Goal: Task Accomplishment & Management: Use online tool/utility

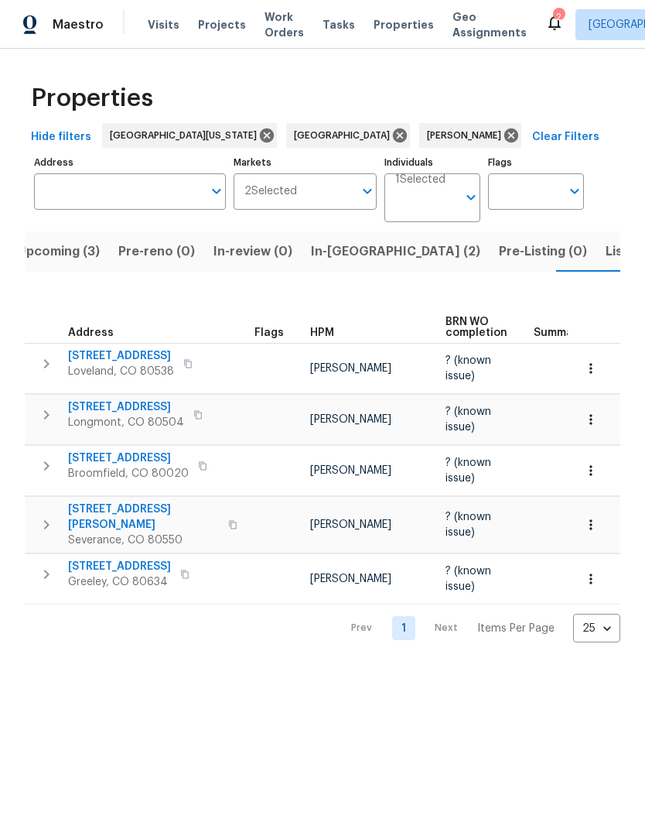
scroll to position [0, 29]
click at [594, 249] on span "Listed (18)" at bounding box center [626, 252] width 64 height 22
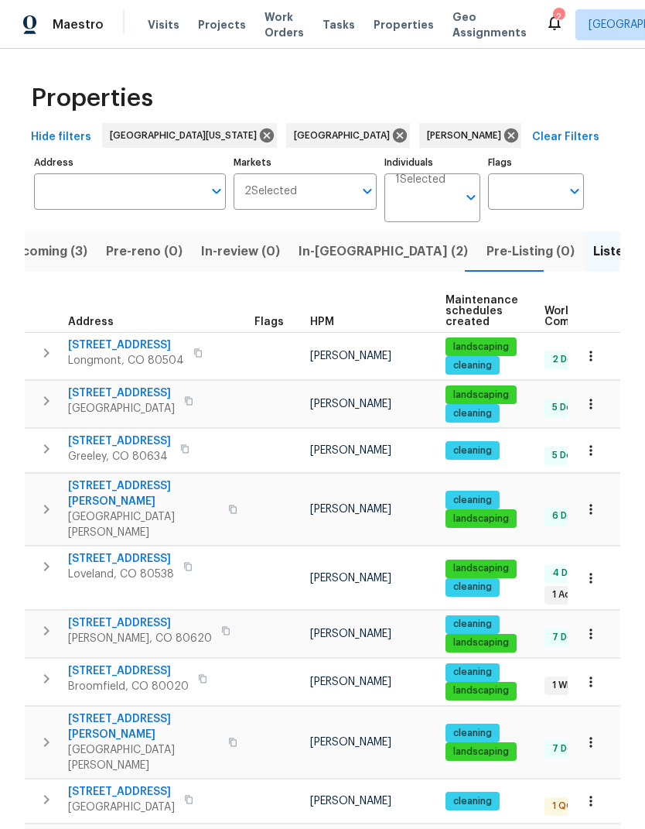
click at [111, 663] on span "[STREET_ADDRESS]" at bounding box center [128, 670] width 121 height 15
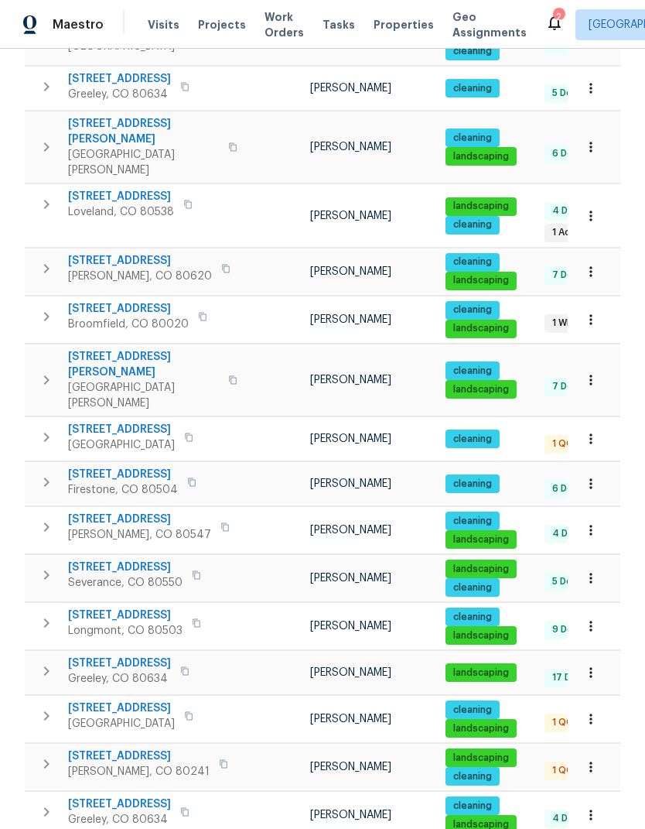
scroll to position [361, 0]
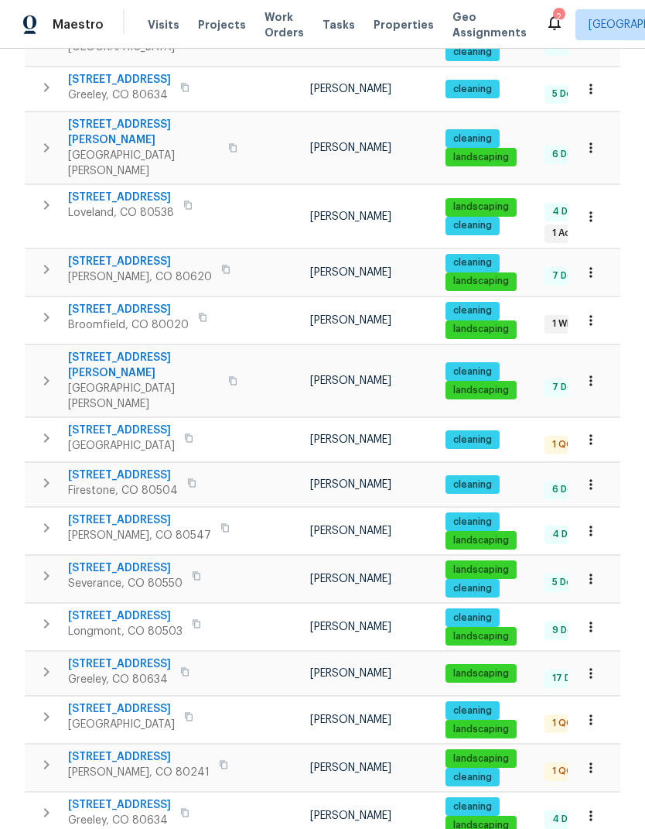
click at [83, 749] on span "[STREET_ADDRESS]" at bounding box center [139, 756] width 142 height 15
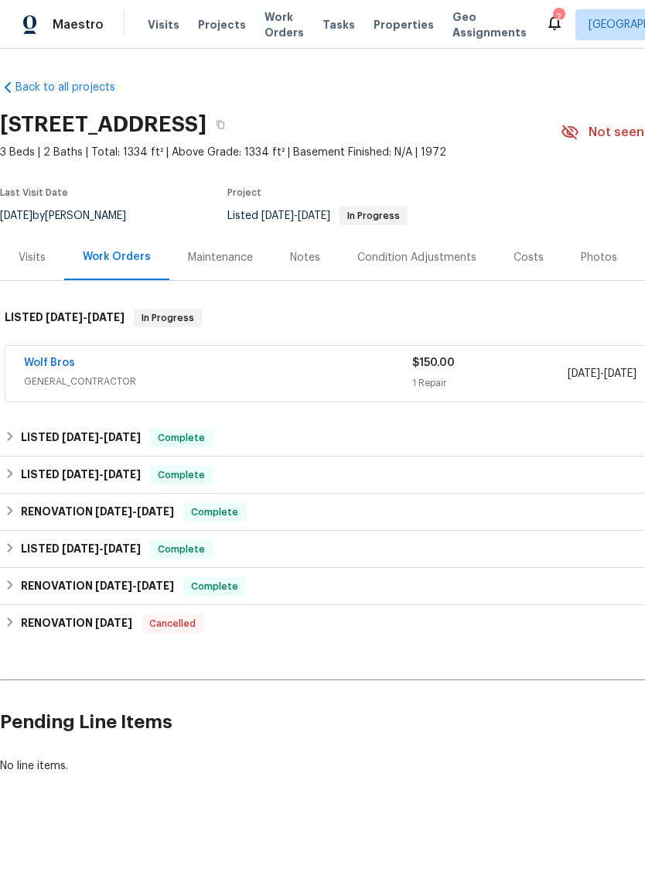
click at [36, 255] on div "Visits" at bounding box center [32, 257] width 27 height 15
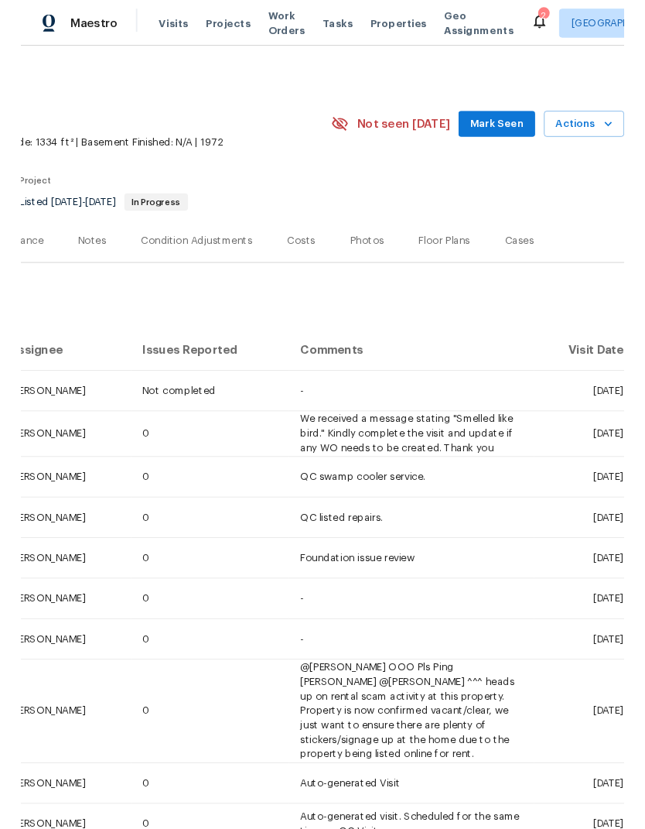
scroll to position [0, 229]
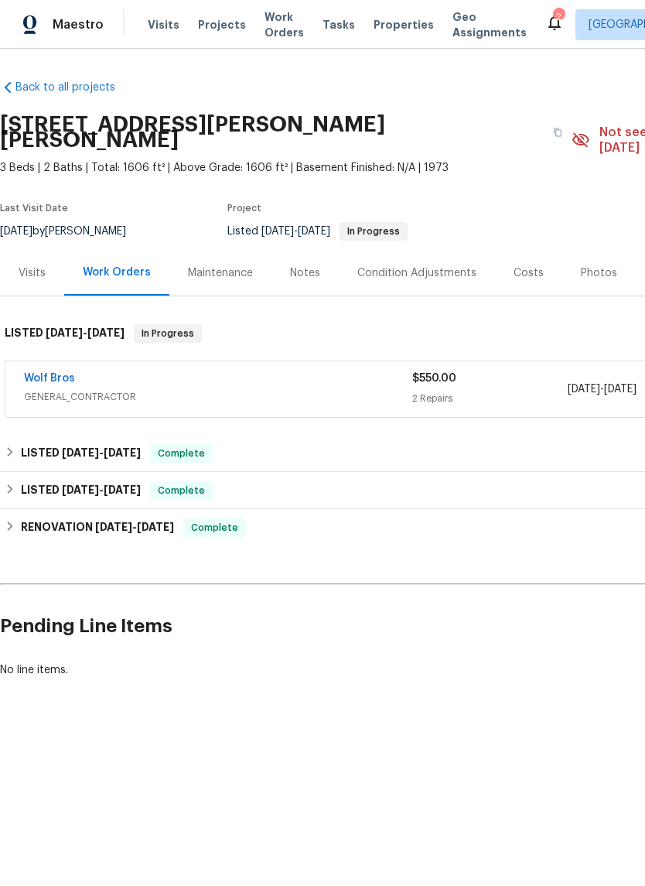
click at [30, 265] on div "Visits" at bounding box center [32, 272] width 27 height 15
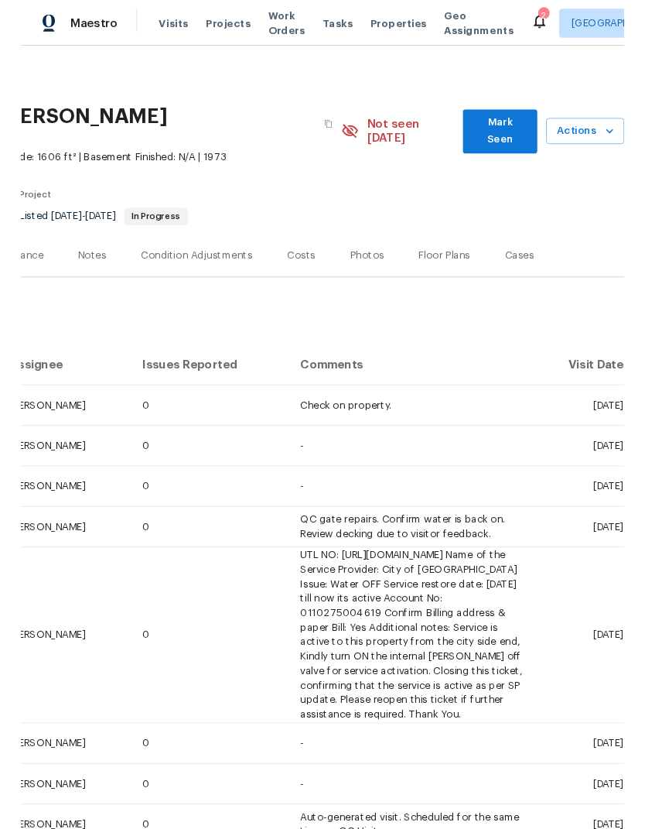
scroll to position [0, 229]
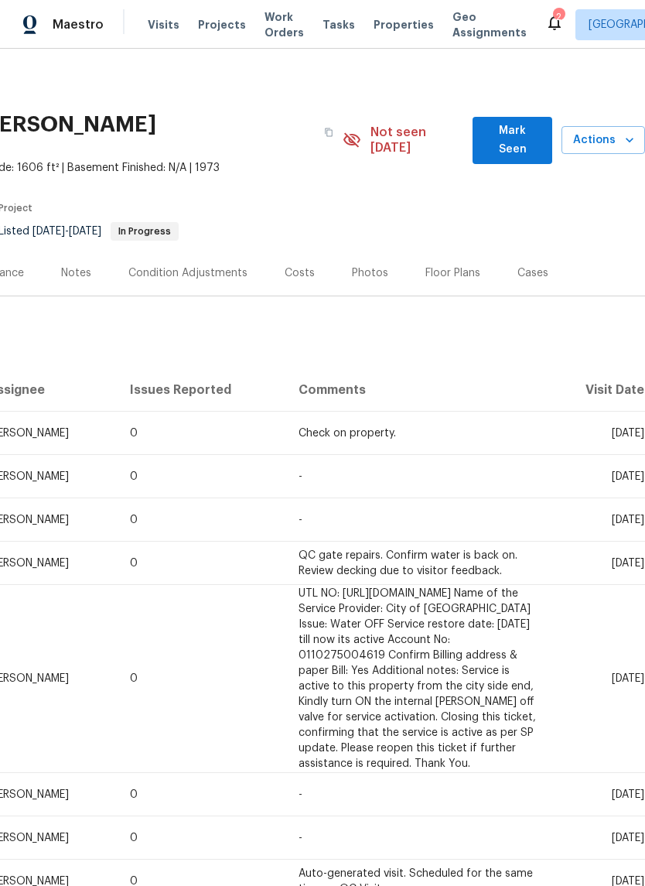
click at [616, 139] on span "Actions" at bounding box center [603, 140] width 59 height 19
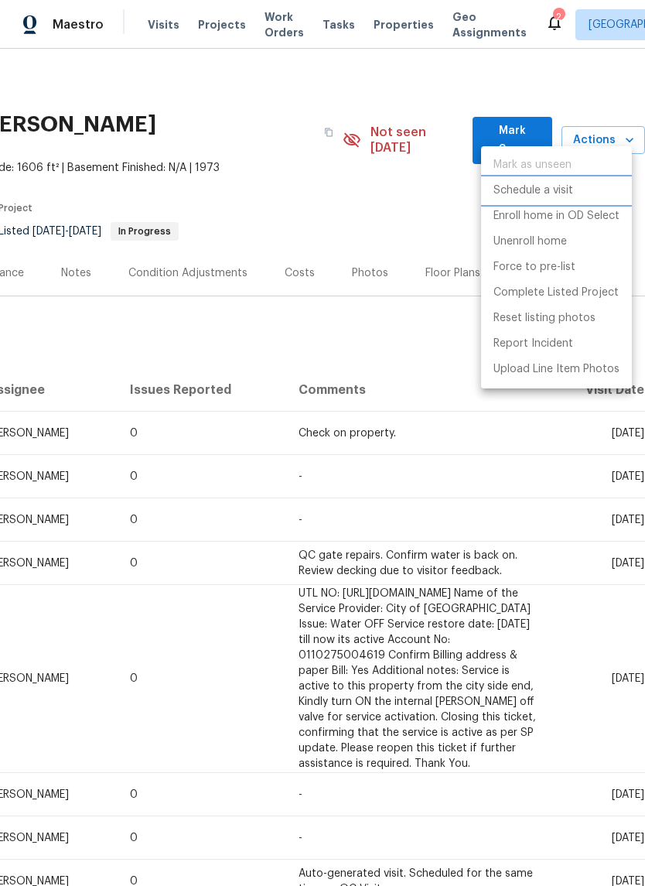
click at [594, 190] on li "Schedule a visit" at bounding box center [556, 191] width 151 height 26
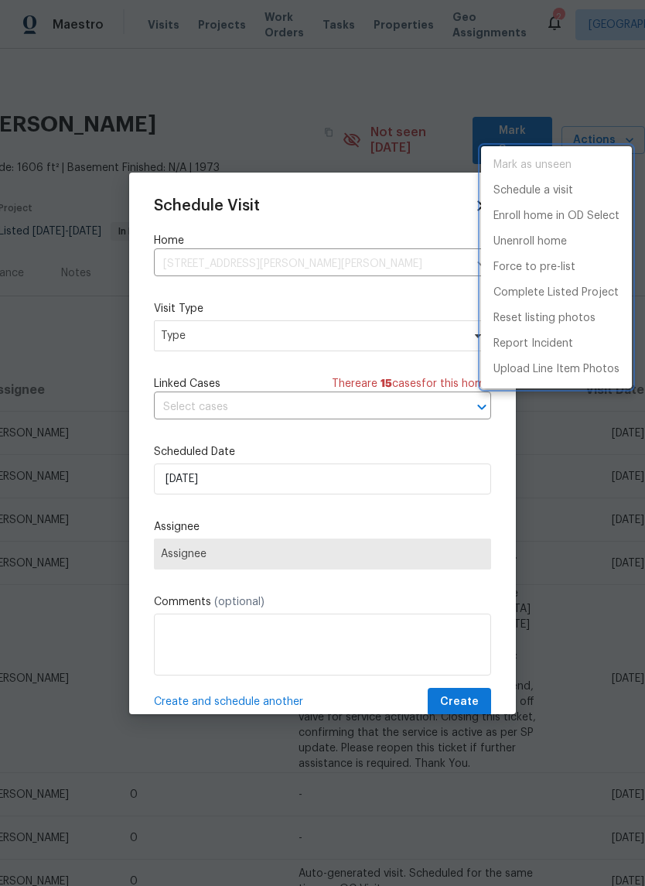
click at [185, 338] on div at bounding box center [322, 443] width 645 height 886
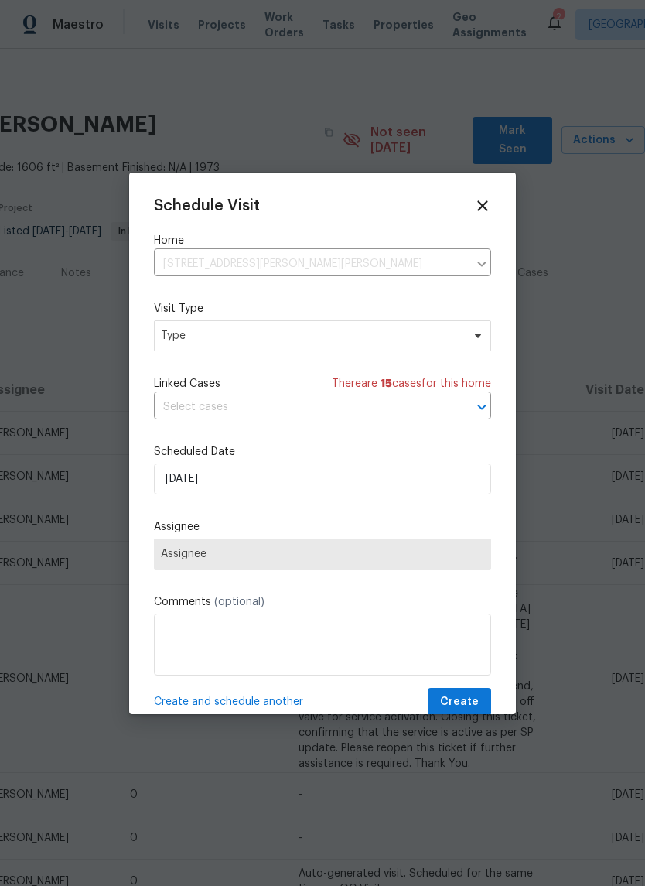
click at [184, 338] on div "Mark as unseen Schedule a visit Enroll home in OD Select Unenroll home Force to…" at bounding box center [322, 443] width 645 height 886
click at [183, 333] on span "Type" at bounding box center [311, 335] width 301 height 15
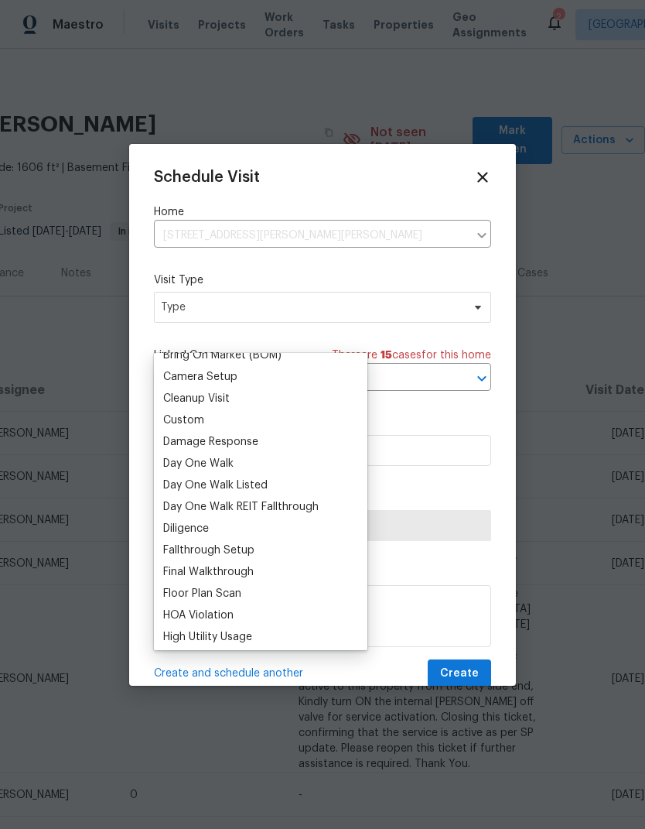
scroll to position [193, 0]
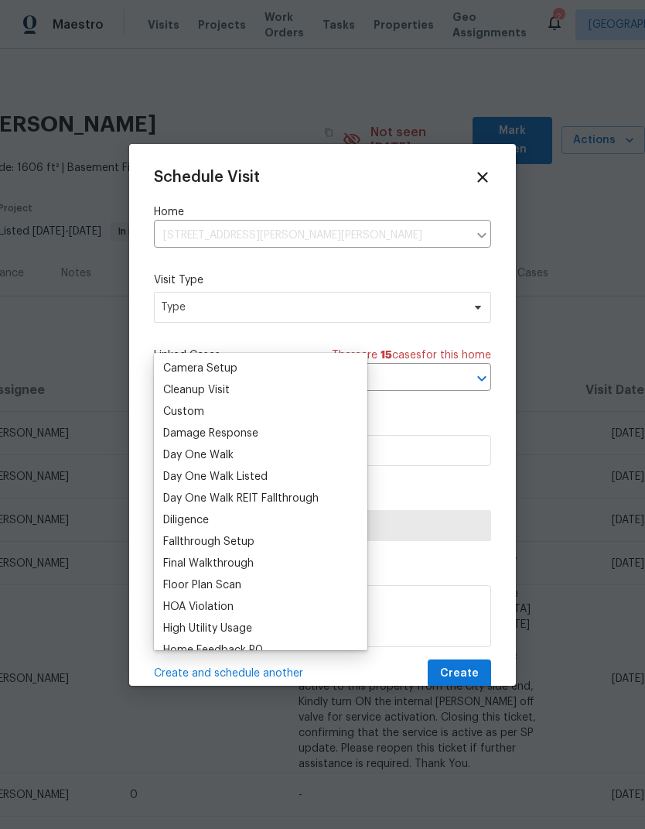
click at [165, 412] on div "Custom" at bounding box center [183, 411] width 41 height 15
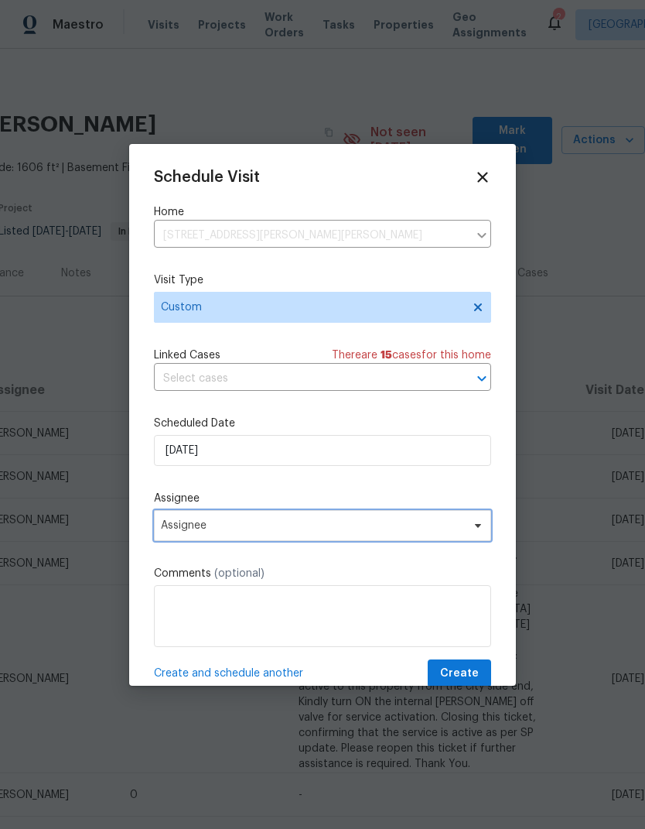
click at [174, 518] on span "Assignee" at bounding box center [322, 525] width 337 height 31
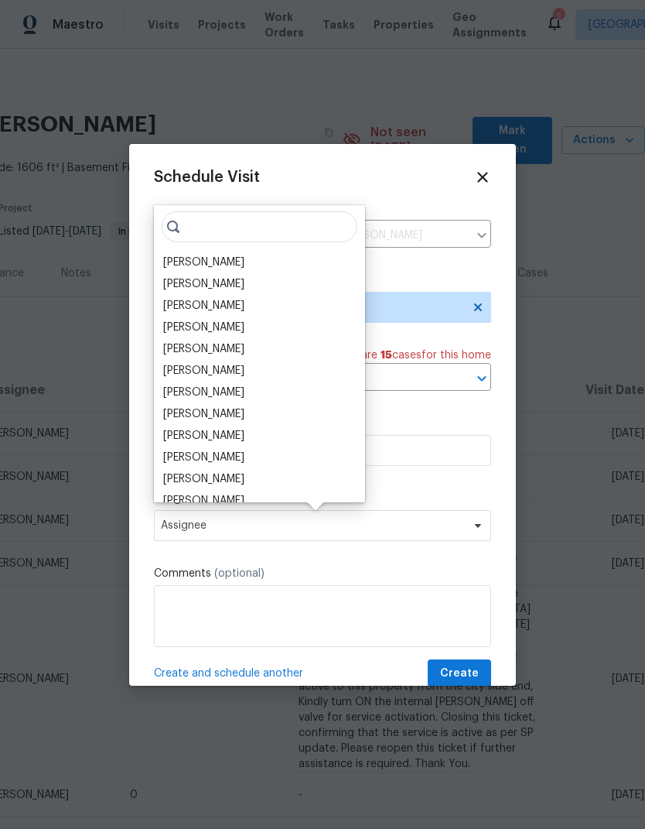
click at [182, 258] on div "[PERSON_NAME]" at bounding box center [203, 262] width 81 height 15
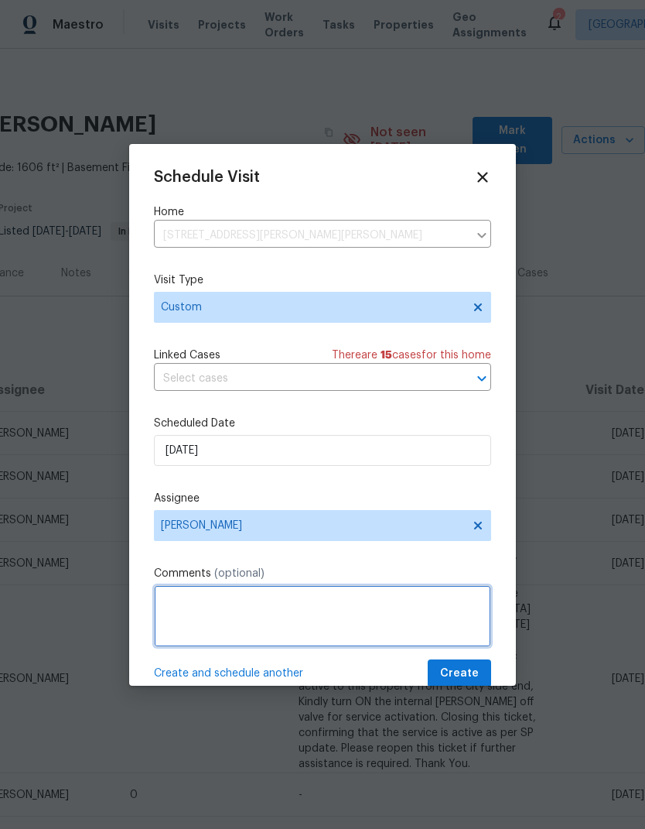
click at [177, 616] on textarea at bounding box center [322, 616] width 337 height 62
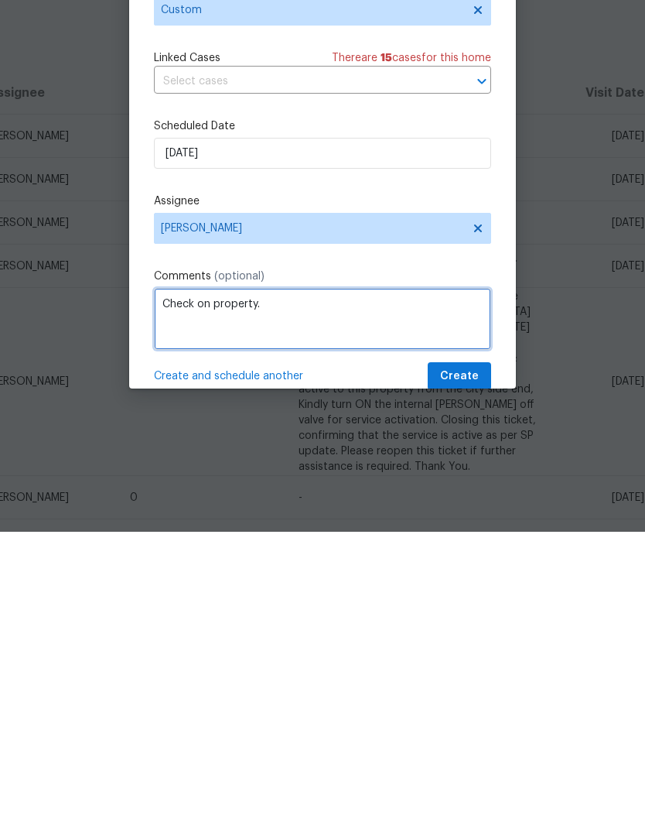
type textarea "Check on property."
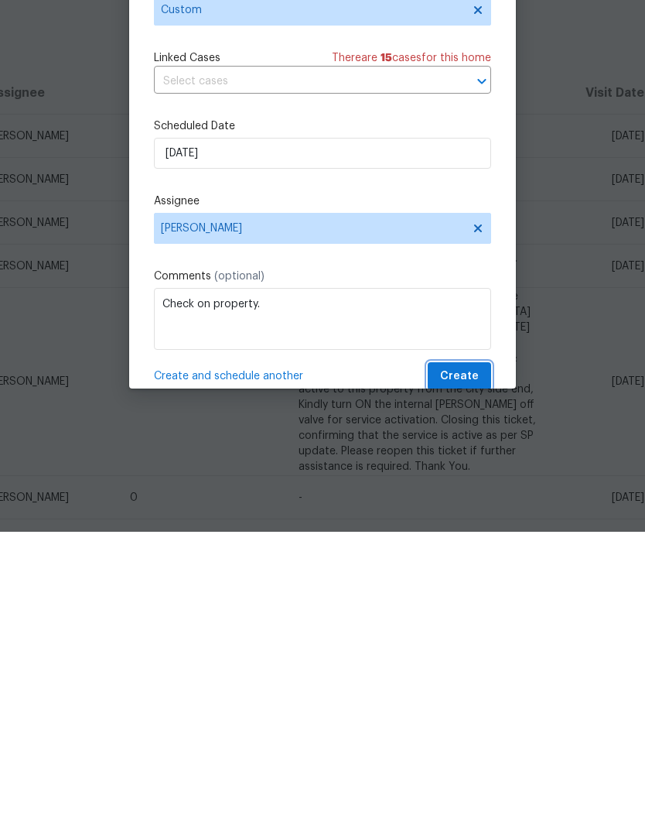
click at [469, 664] on span "Create" at bounding box center [459, 673] width 39 height 19
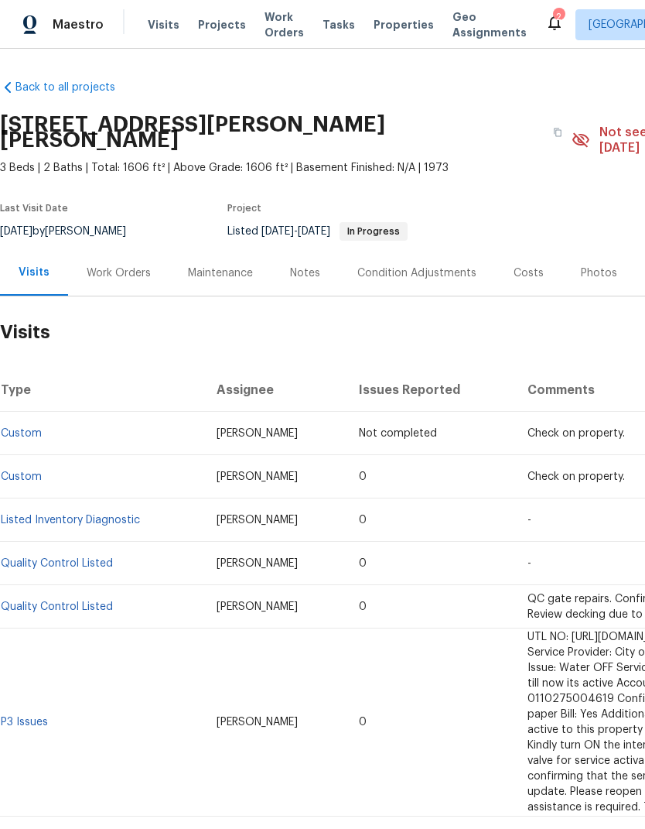
scroll to position [0, 0]
